Goal: Find specific page/section: Find specific page/section

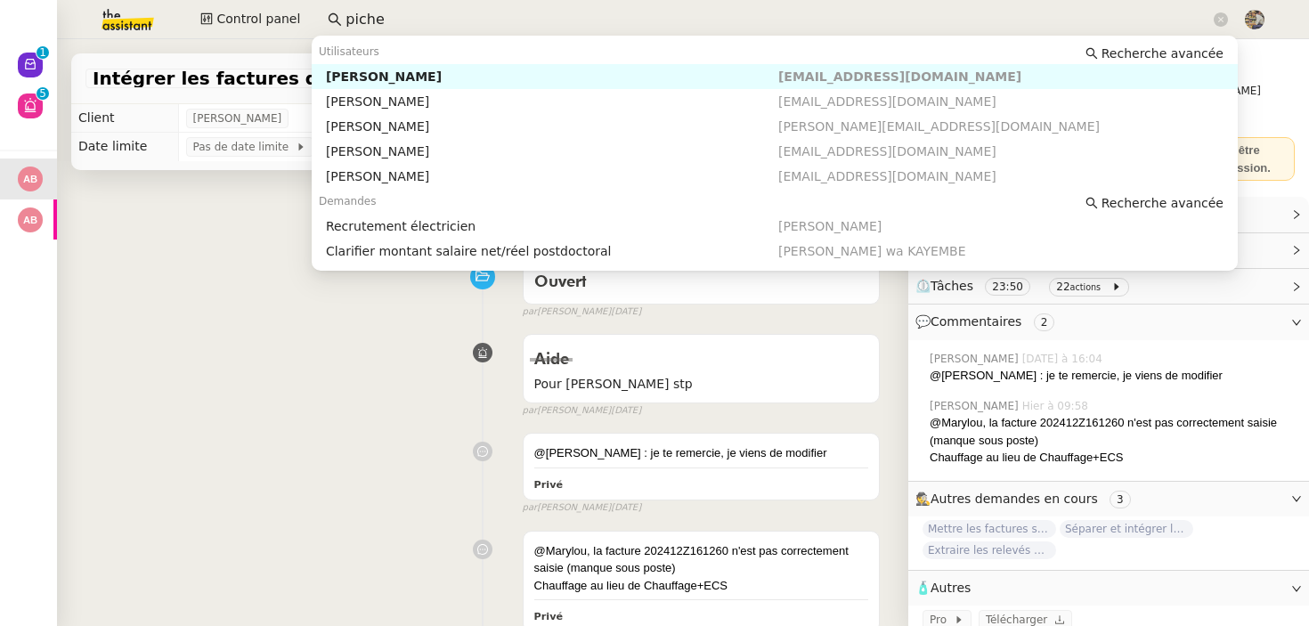
click at [386, 25] on input "piche" at bounding box center [777, 20] width 864 height 24
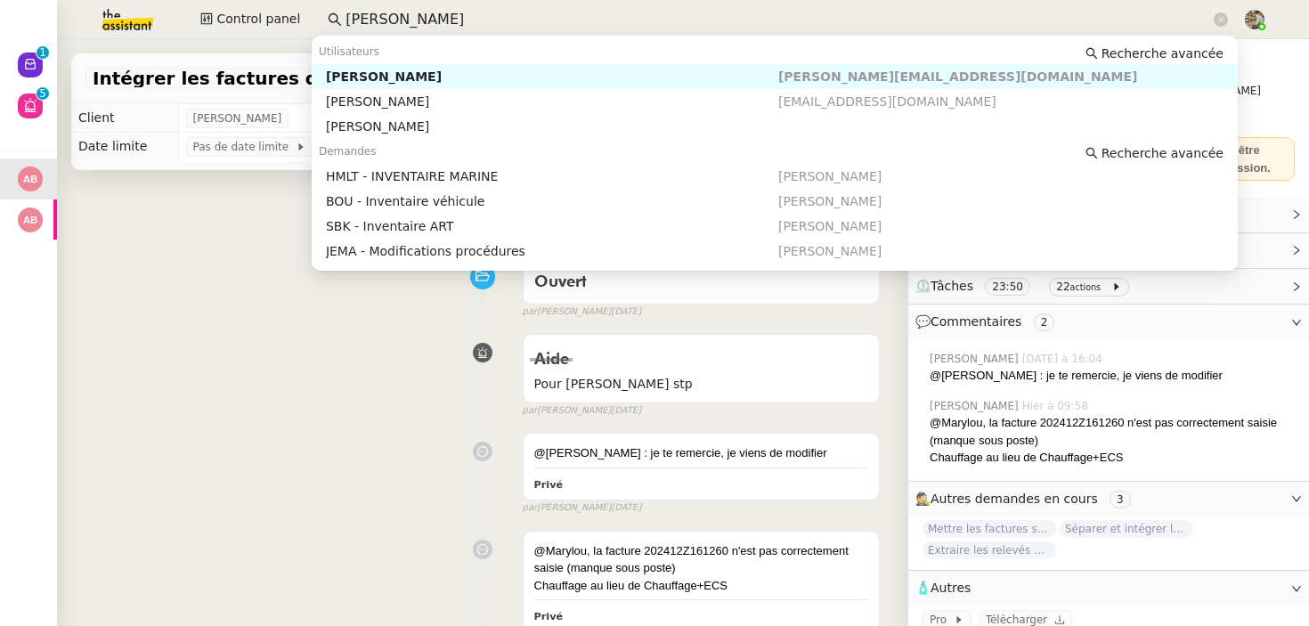
click at [437, 73] on div "[PERSON_NAME]" at bounding box center [552, 77] width 452 height 16
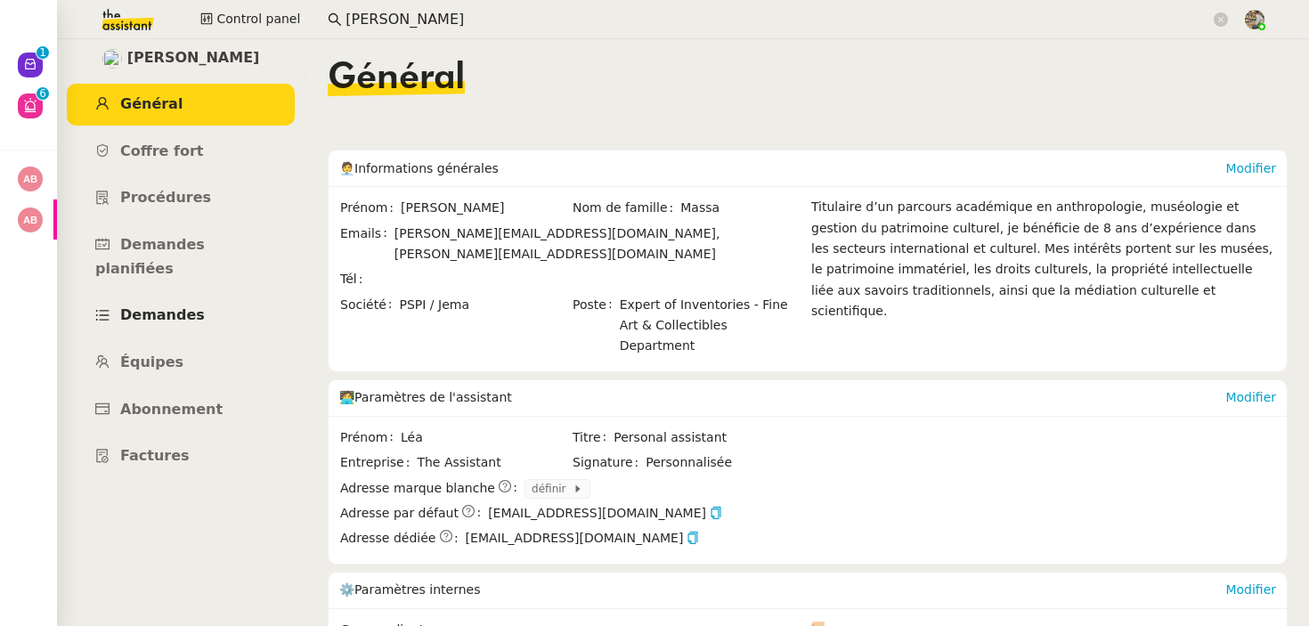
click at [153, 306] on span "Demandes" at bounding box center [162, 314] width 85 height 17
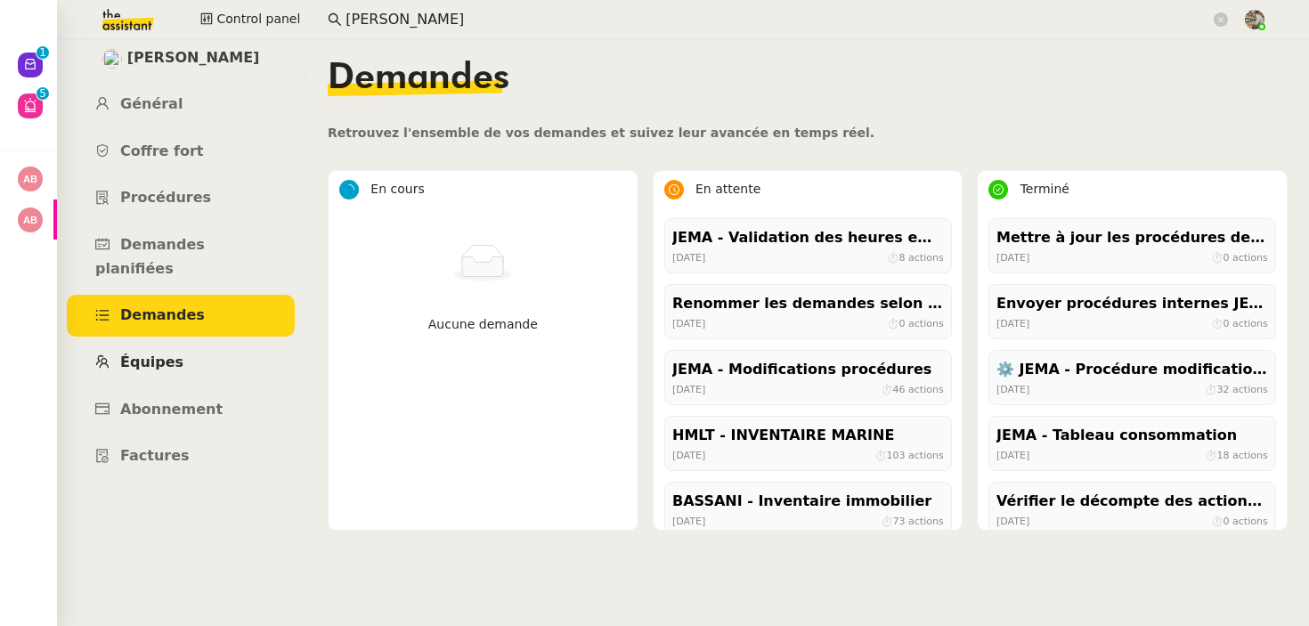
click at [174, 342] on link "Équipes" at bounding box center [181, 363] width 228 height 42
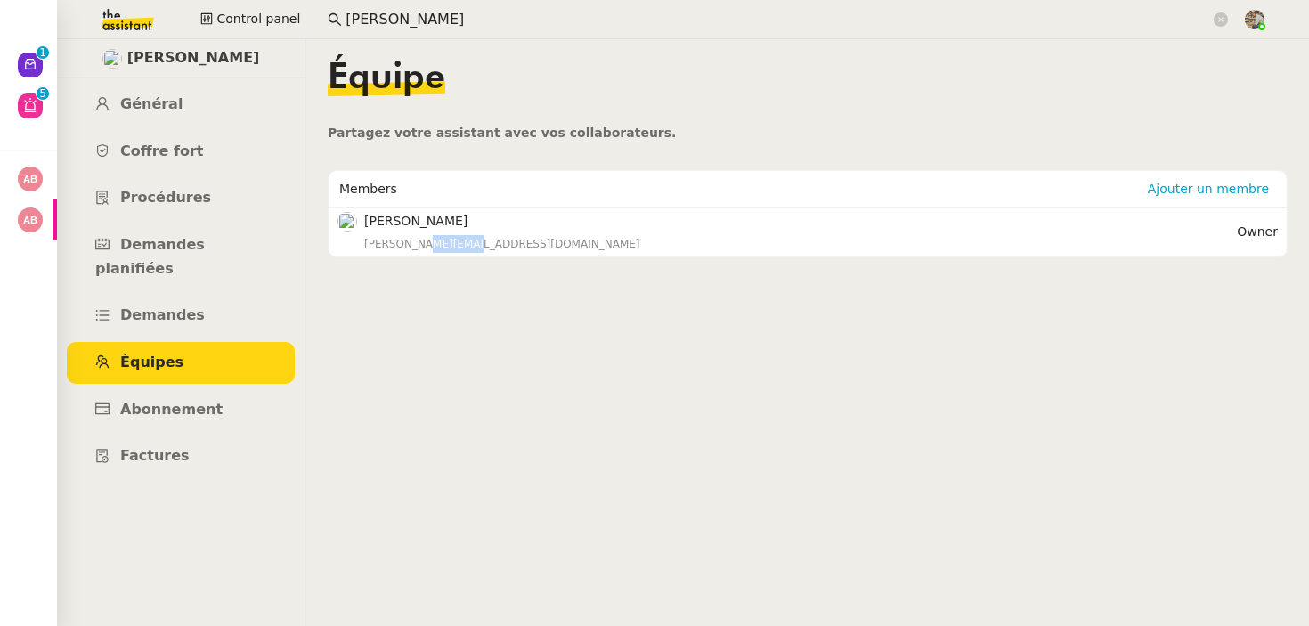
drag, startPoint x: 415, startPoint y: 247, endPoint x: 597, endPoint y: 247, distance: 182.5
click at [598, 247] on div "[PERSON_NAME][EMAIL_ADDRESS][DOMAIN_NAME]" at bounding box center [800, 244] width 872 height 18
copy div "[DOMAIN_NAME]"
drag, startPoint x: 412, startPoint y: 240, endPoint x: 553, endPoint y: 242, distance: 140.7
click at [552, 242] on div "[PERSON_NAME][EMAIL_ADDRESS][DOMAIN_NAME]" at bounding box center [800, 244] width 872 height 18
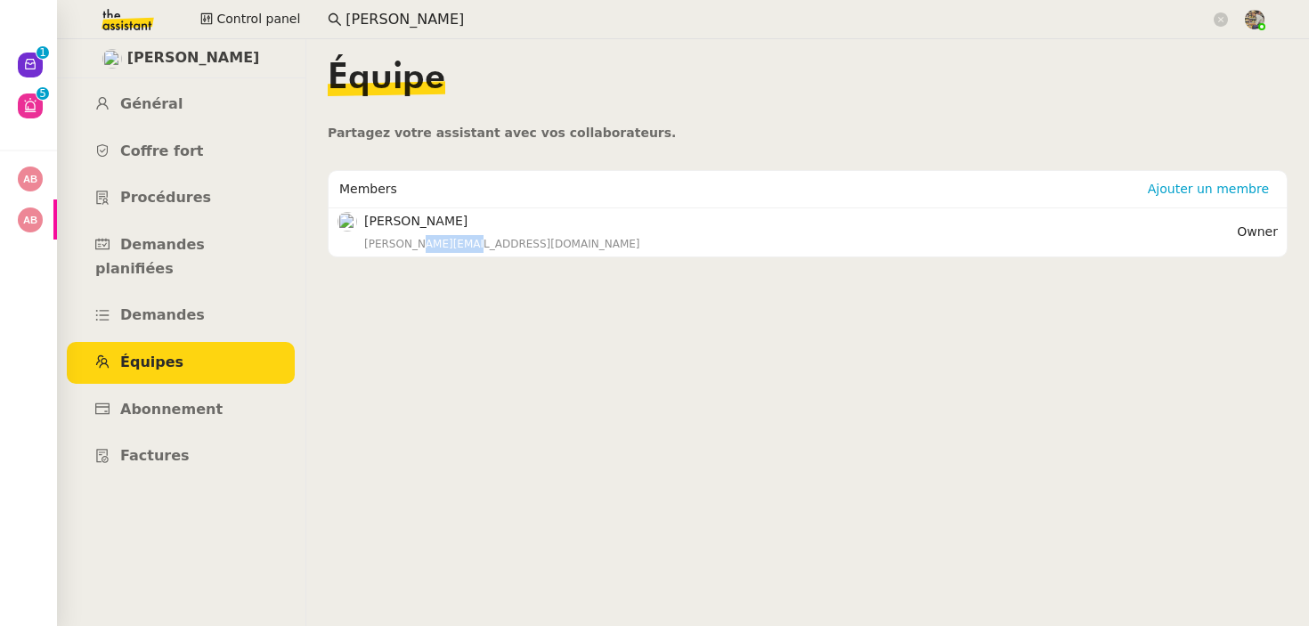
copy div "[DOMAIN_NAME]"
click at [157, 401] on span "Abonnement" at bounding box center [171, 409] width 102 height 17
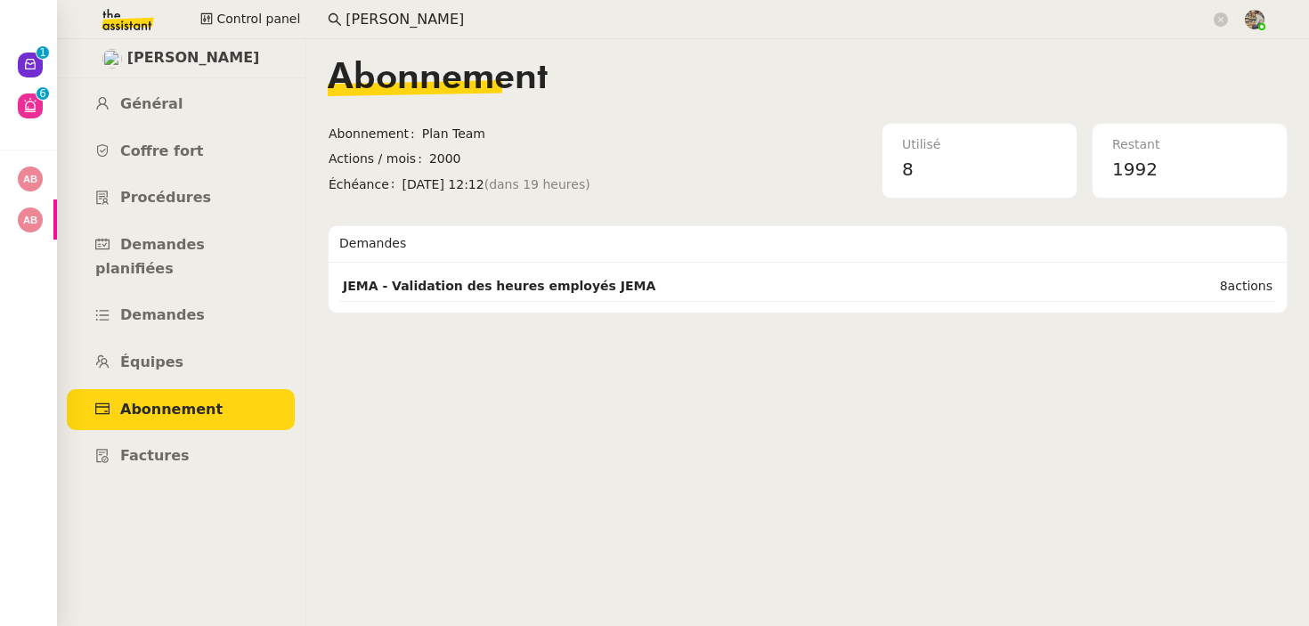
click at [187, 63] on span "[PERSON_NAME]" at bounding box center [193, 58] width 133 height 24
copy span "[PERSON_NAME]"
click at [455, 11] on input "[PERSON_NAME]" at bounding box center [777, 20] width 864 height 24
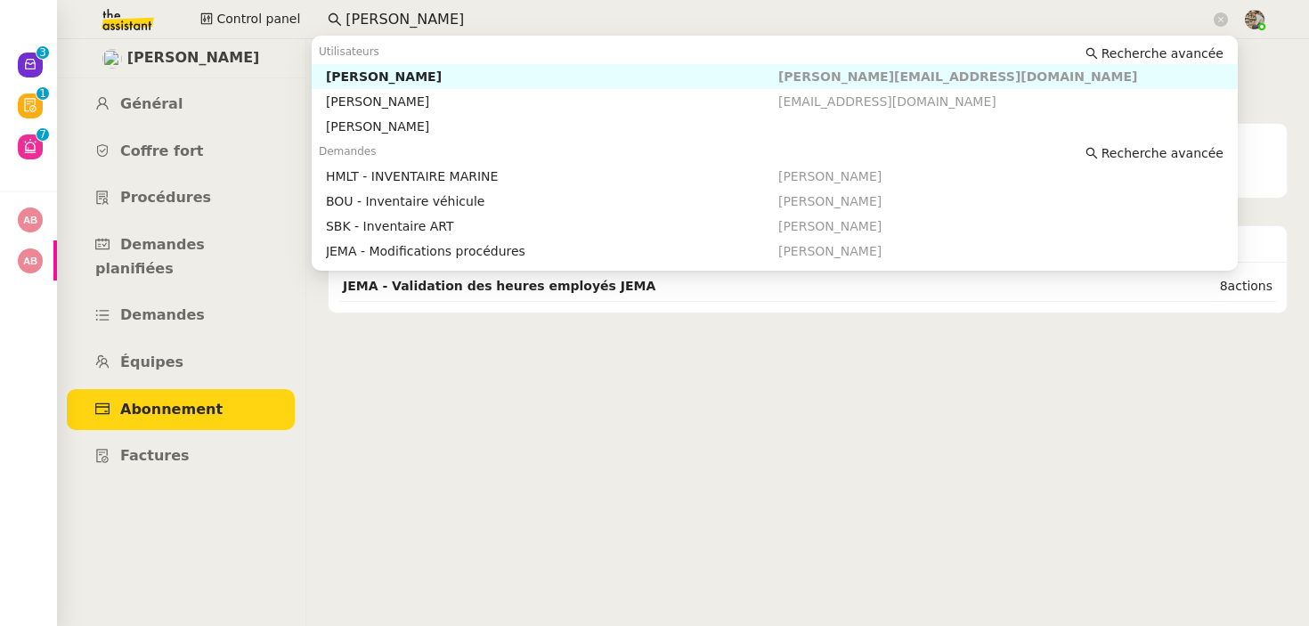
click at [455, 11] on input "[PERSON_NAME]" at bounding box center [777, 20] width 864 height 24
click at [155, 353] on span "Équipes" at bounding box center [151, 361] width 63 height 17
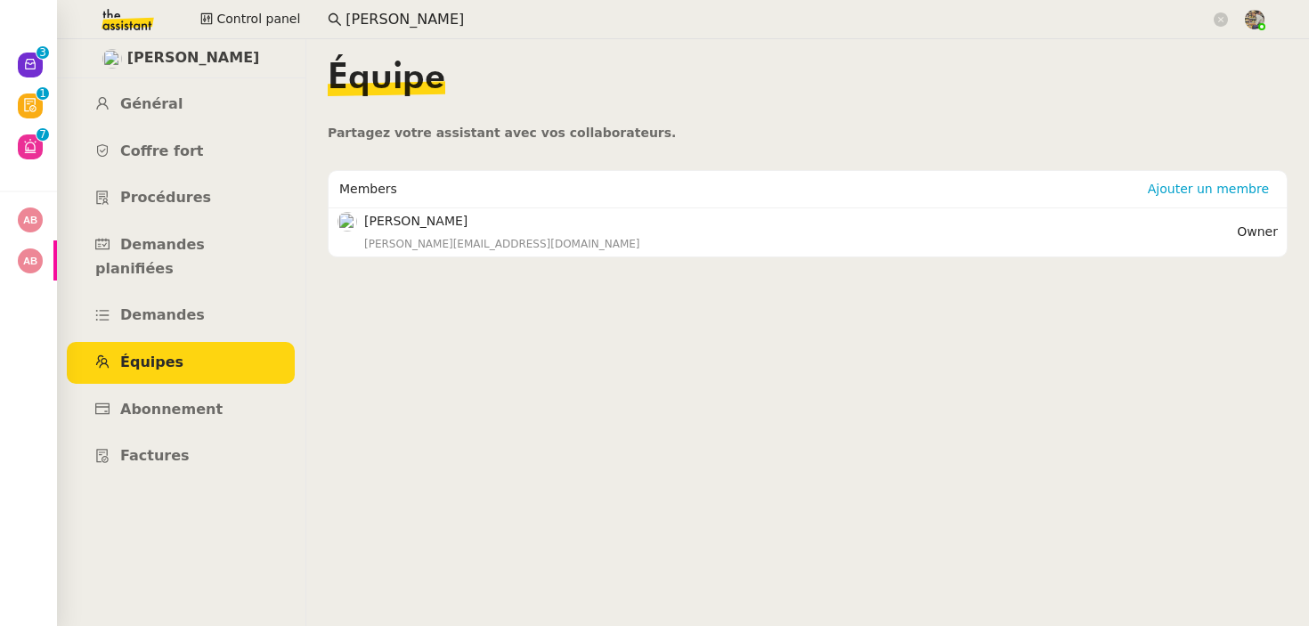
click at [155, 315] on ul "Général Coffre fort Procédures Demandes planifiées Demandes Équipes Abonnement …" at bounding box center [180, 280] width 249 height 393
click at [166, 300] on link "Demandes" at bounding box center [181, 316] width 228 height 42
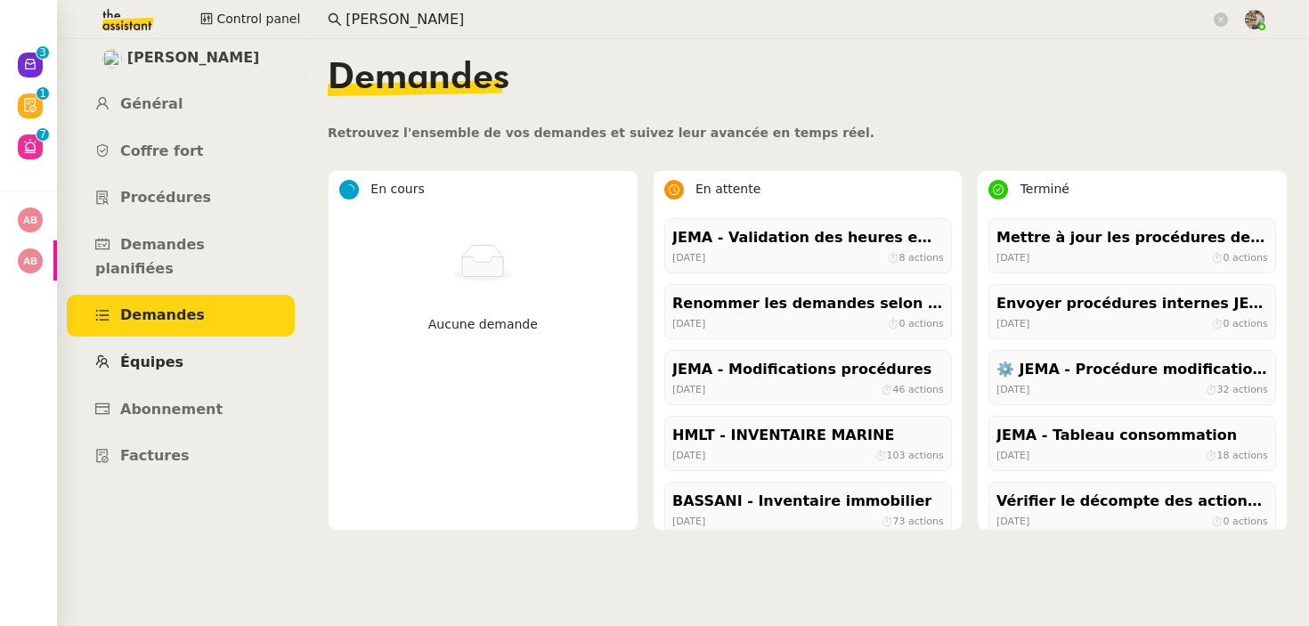
click at [153, 342] on link "Équipes" at bounding box center [181, 363] width 228 height 42
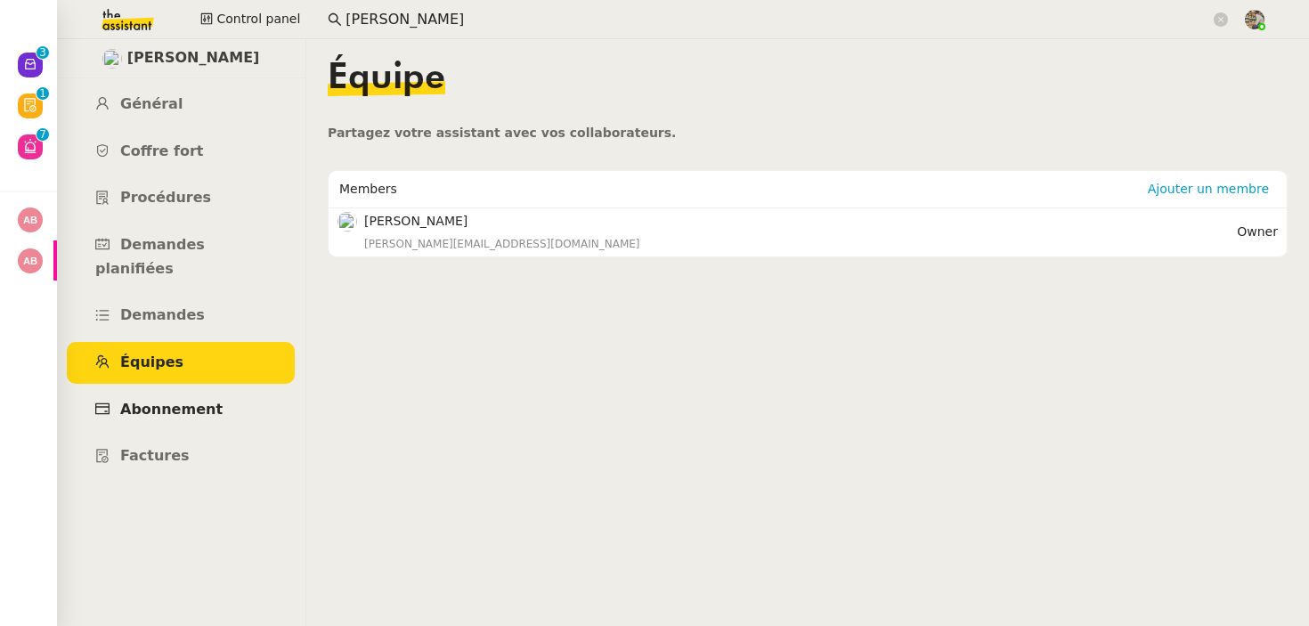
click at [164, 401] on span "Abonnement" at bounding box center [171, 409] width 102 height 17
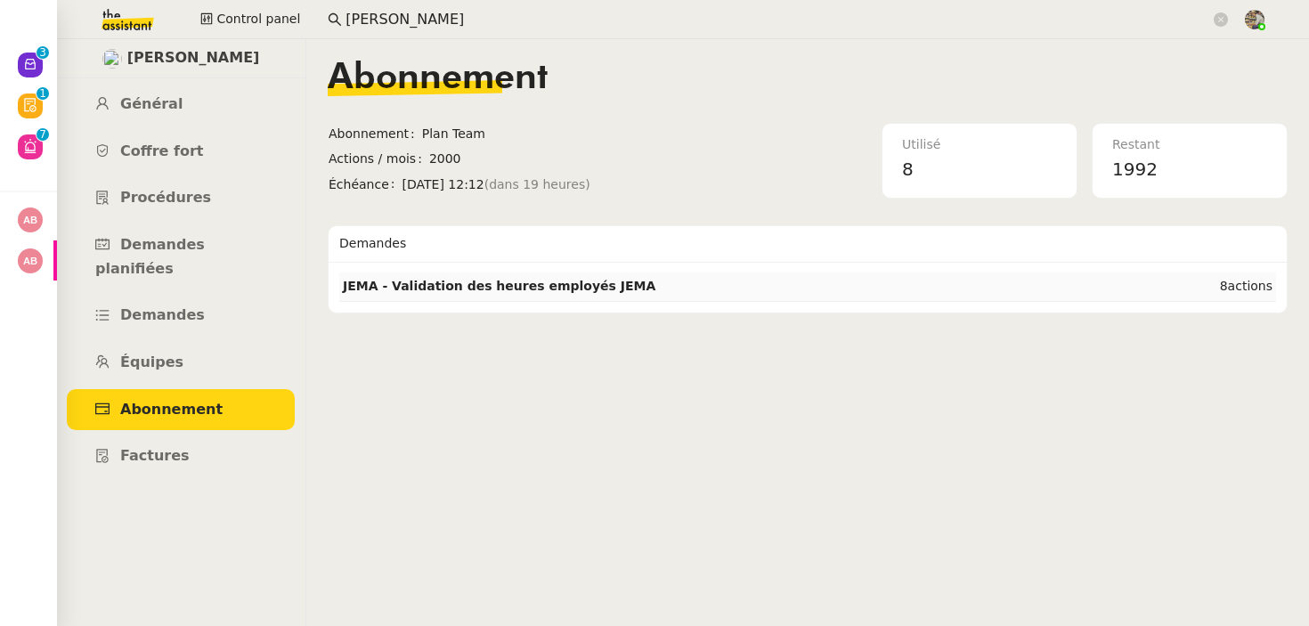
click at [562, 280] on strong "JEMA - Validation des heures employés JEMA" at bounding box center [499, 286] width 312 height 14
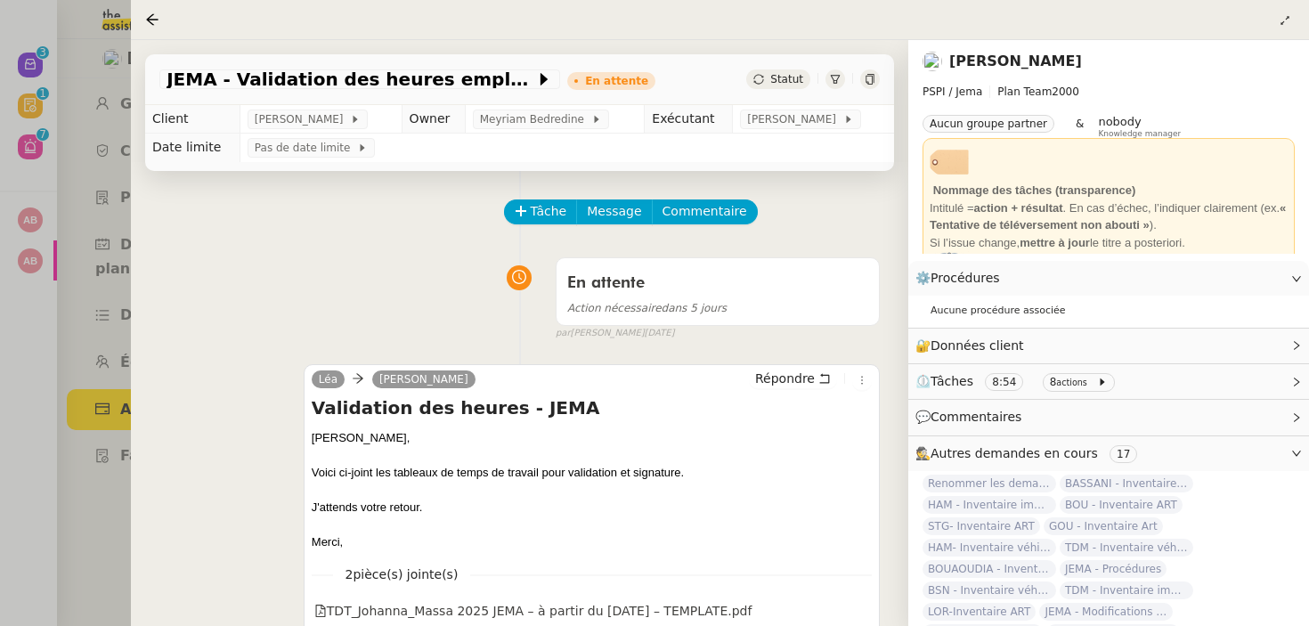
drag, startPoint x: 172, startPoint y: 70, endPoint x: 572, endPoint y: 88, distance: 400.1
click at [572, 88] on div "JEMA - Validation des heures employés JEMA En attente" at bounding box center [407, 79] width 496 height 21
drag, startPoint x: 474, startPoint y: 61, endPoint x: 531, endPoint y: 104, distance: 71.8
click at [531, 104] on div "JEMA - Validation des heures employés JEMA En attente Statut" at bounding box center [519, 79] width 749 height 51
copy span "JEMA - Validation des heures employés JEMA"
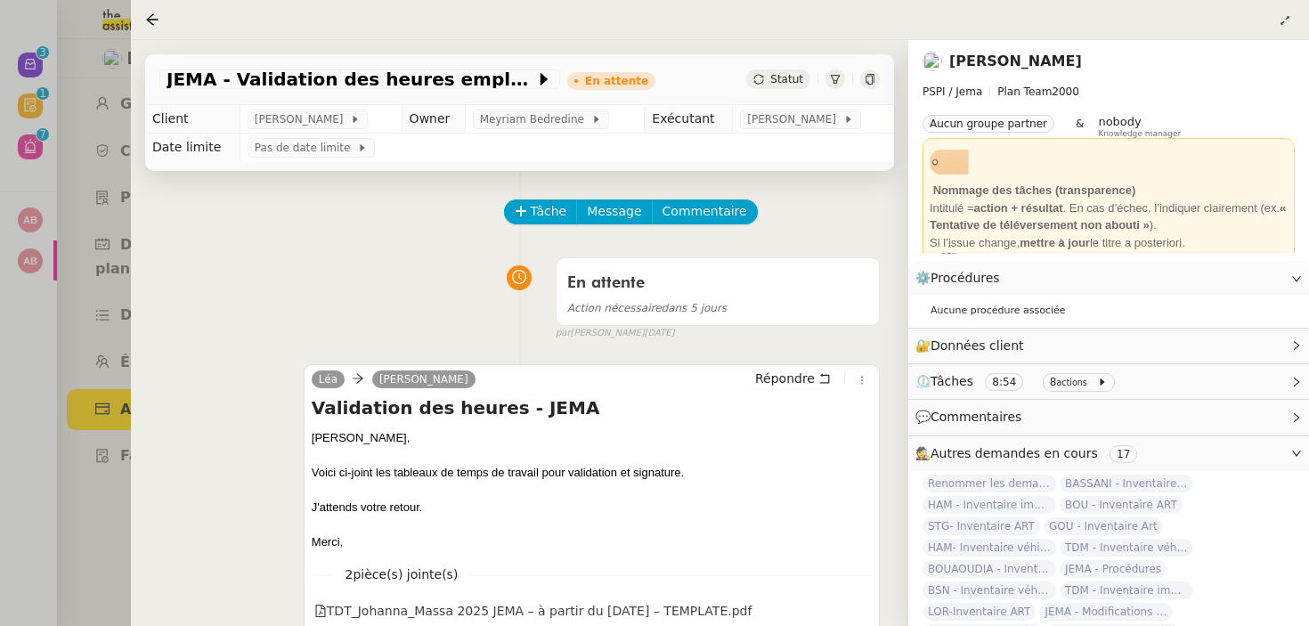
click at [102, 110] on div at bounding box center [654, 313] width 1309 height 626
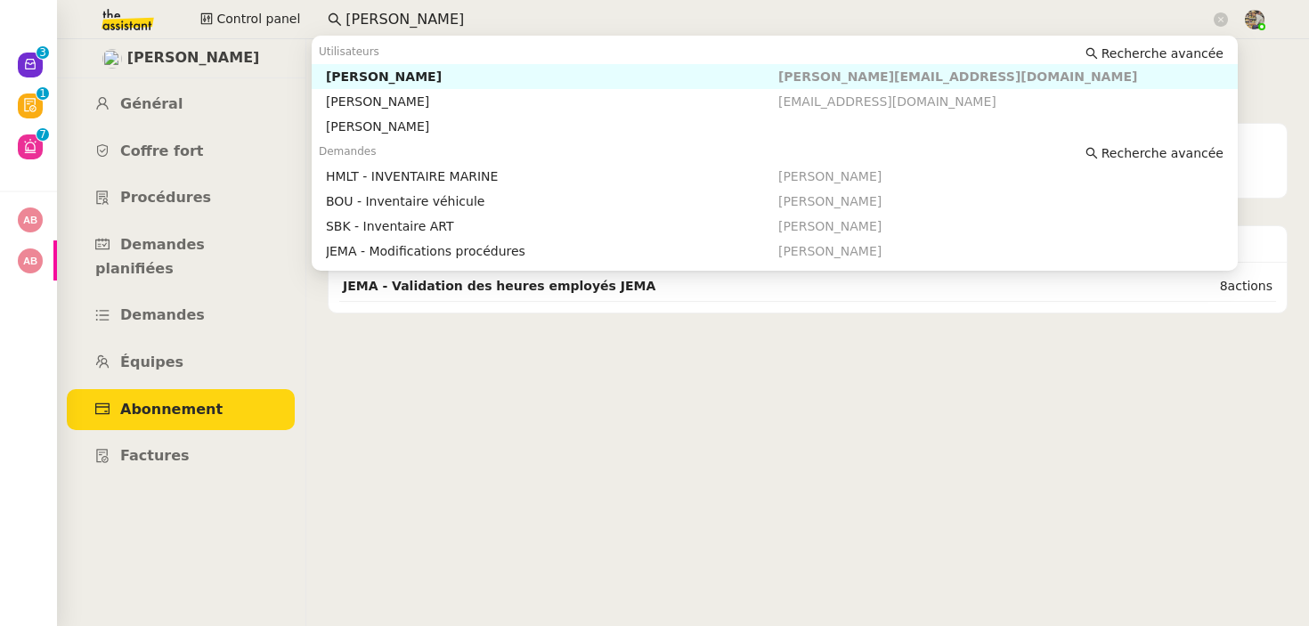
click at [429, 22] on input "[PERSON_NAME]" at bounding box center [777, 20] width 864 height 24
paste input "EMA - Validation des heures employés JEMA"
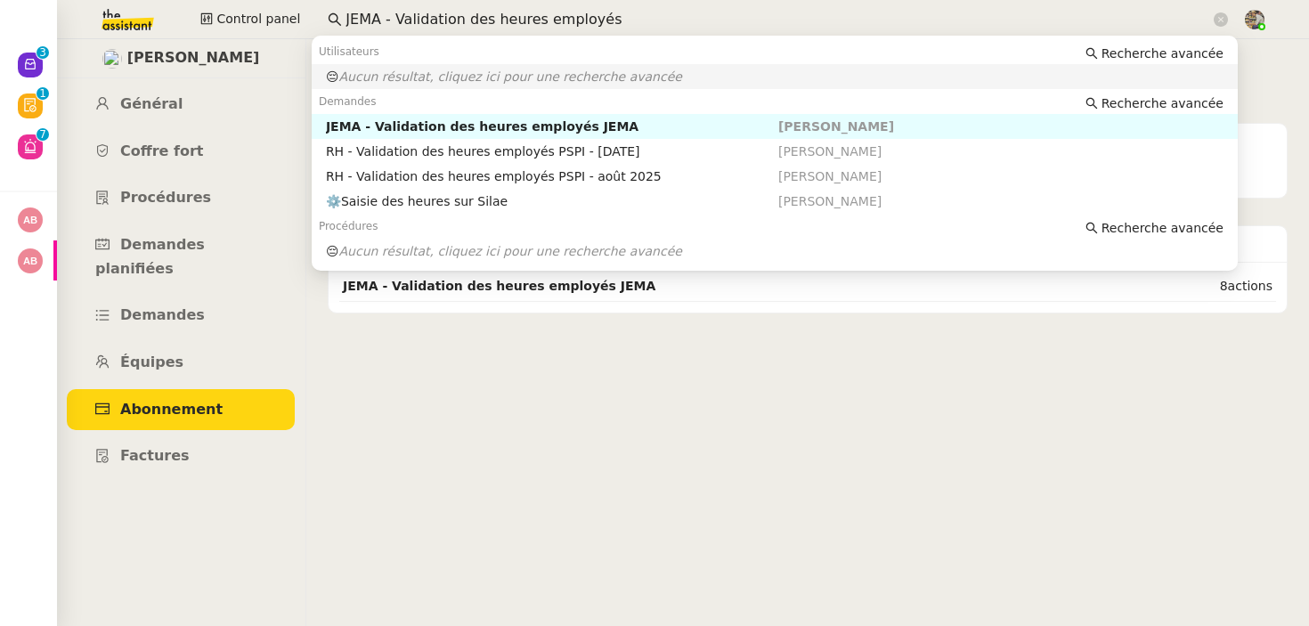
click at [369, 18] on input "JEMA - Validation des heures employés" at bounding box center [777, 20] width 864 height 24
type input "JEMA - Validation des heures employés"
click at [165, 94] on link "Général" at bounding box center [181, 105] width 228 height 42
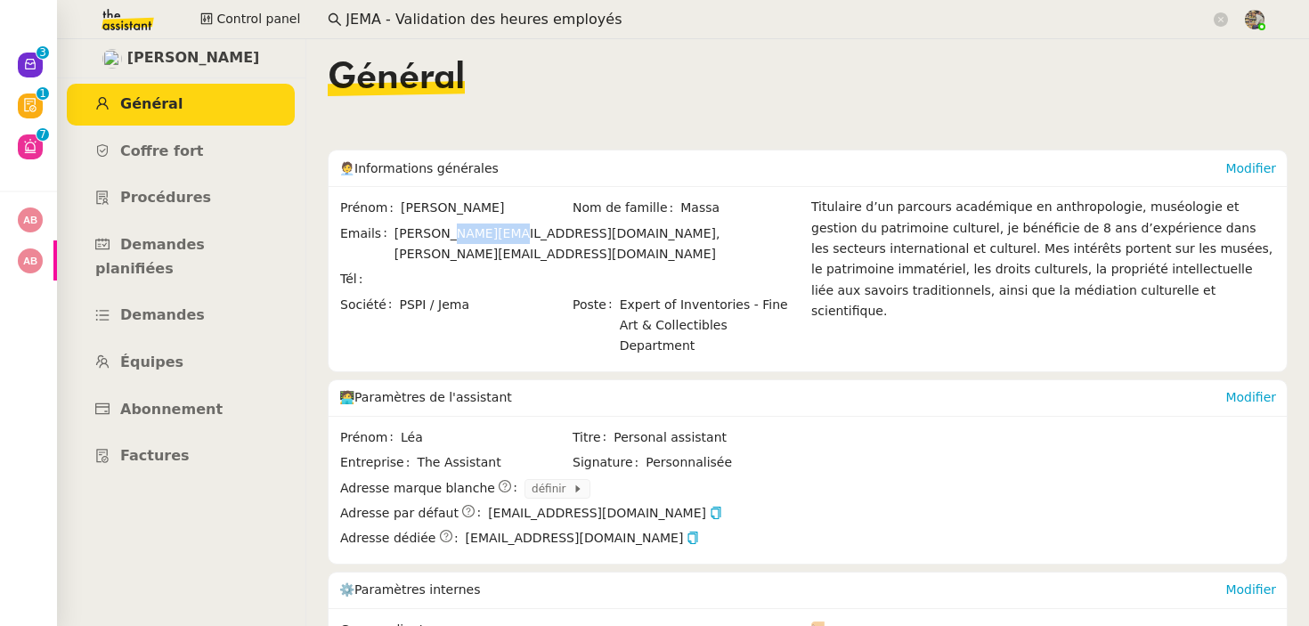
drag, startPoint x: 503, startPoint y: 238, endPoint x: 442, endPoint y: 238, distance: 61.4
click at [442, 238] on span "[PERSON_NAME][EMAIL_ADDRESS][DOMAIN_NAME]," at bounding box center [557, 233] width 326 height 14
copy span "[DOMAIN_NAME]"
click at [169, 55] on span "[PERSON_NAME]" at bounding box center [193, 58] width 133 height 24
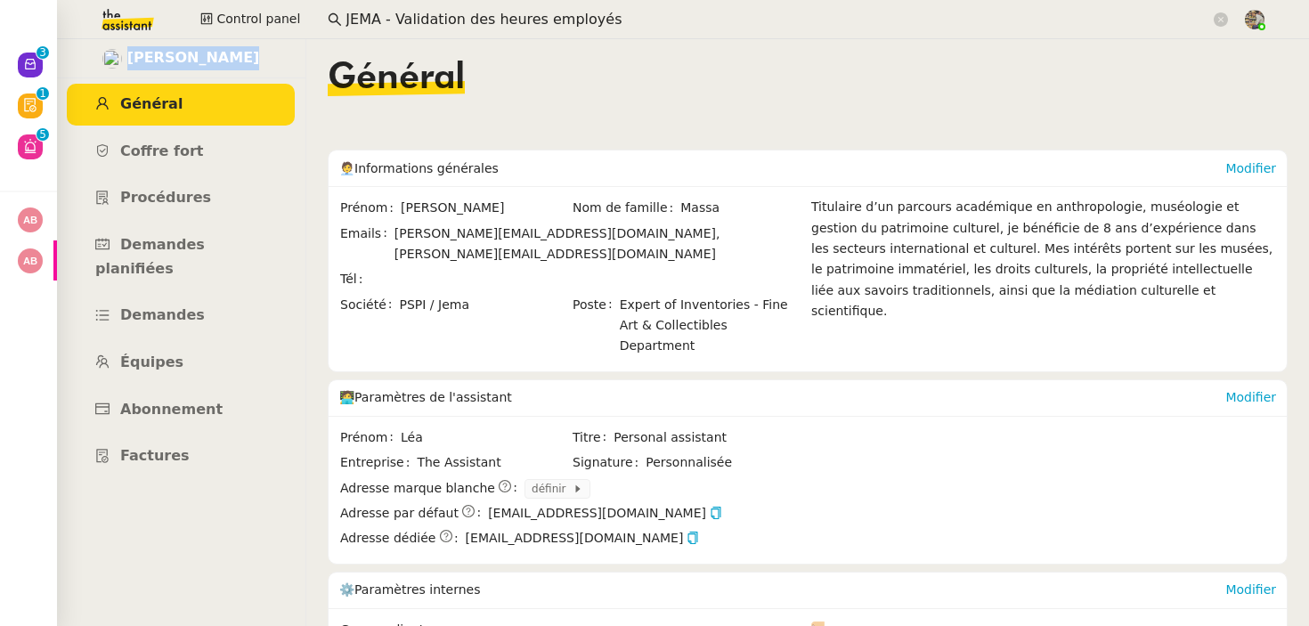
click at [169, 55] on span "[PERSON_NAME]" at bounding box center [193, 58] width 133 height 24
copy span "[PERSON_NAME]"
click at [414, 31] on nz-input-group "JEMA - Validation des heures employés" at bounding box center [778, 19] width 920 height 27
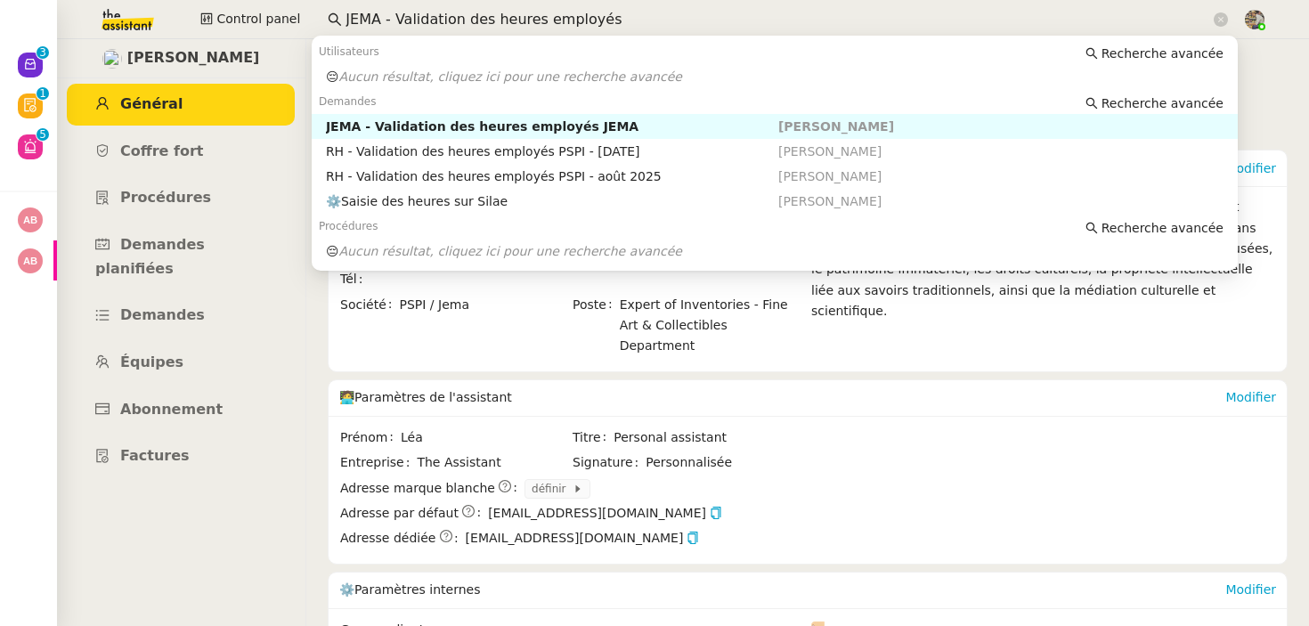
click at [437, 21] on input "JEMA - Validation des heures employés" at bounding box center [777, 20] width 864 height 24
